Goal: Information Seeking & Learning: Learn about a topic

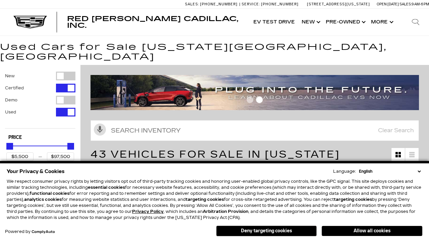
scroll to position [2, 0]
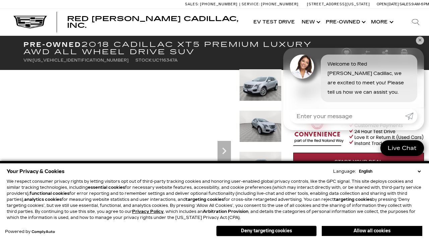
scroll to position [366, 0]
